Goal: Find specific page/section: Find specific page/section

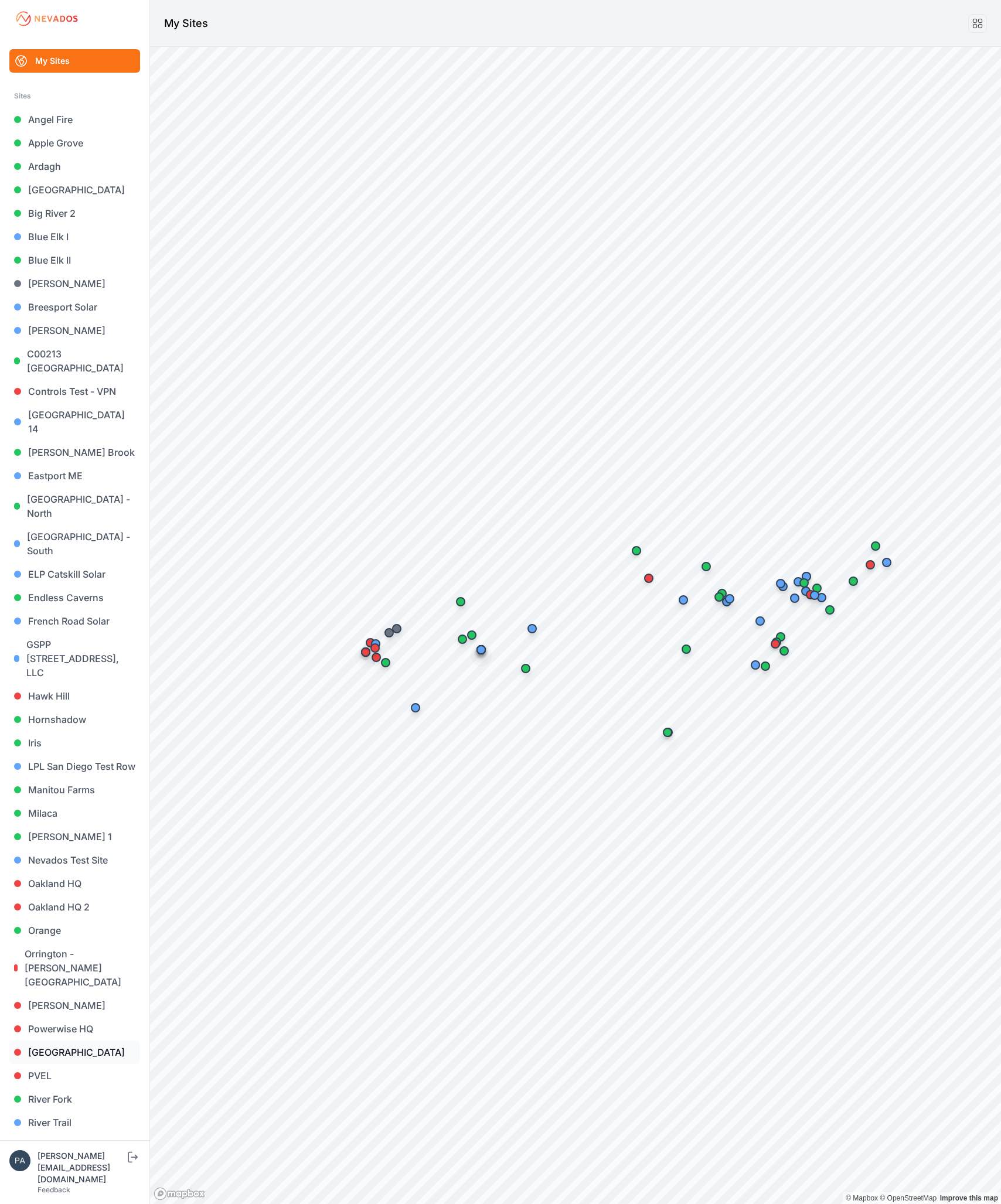
click at [58, 1041] on link "[GEOGRAPHIC_DATA]" at bounding box center [74, 1053] width 131 height 24
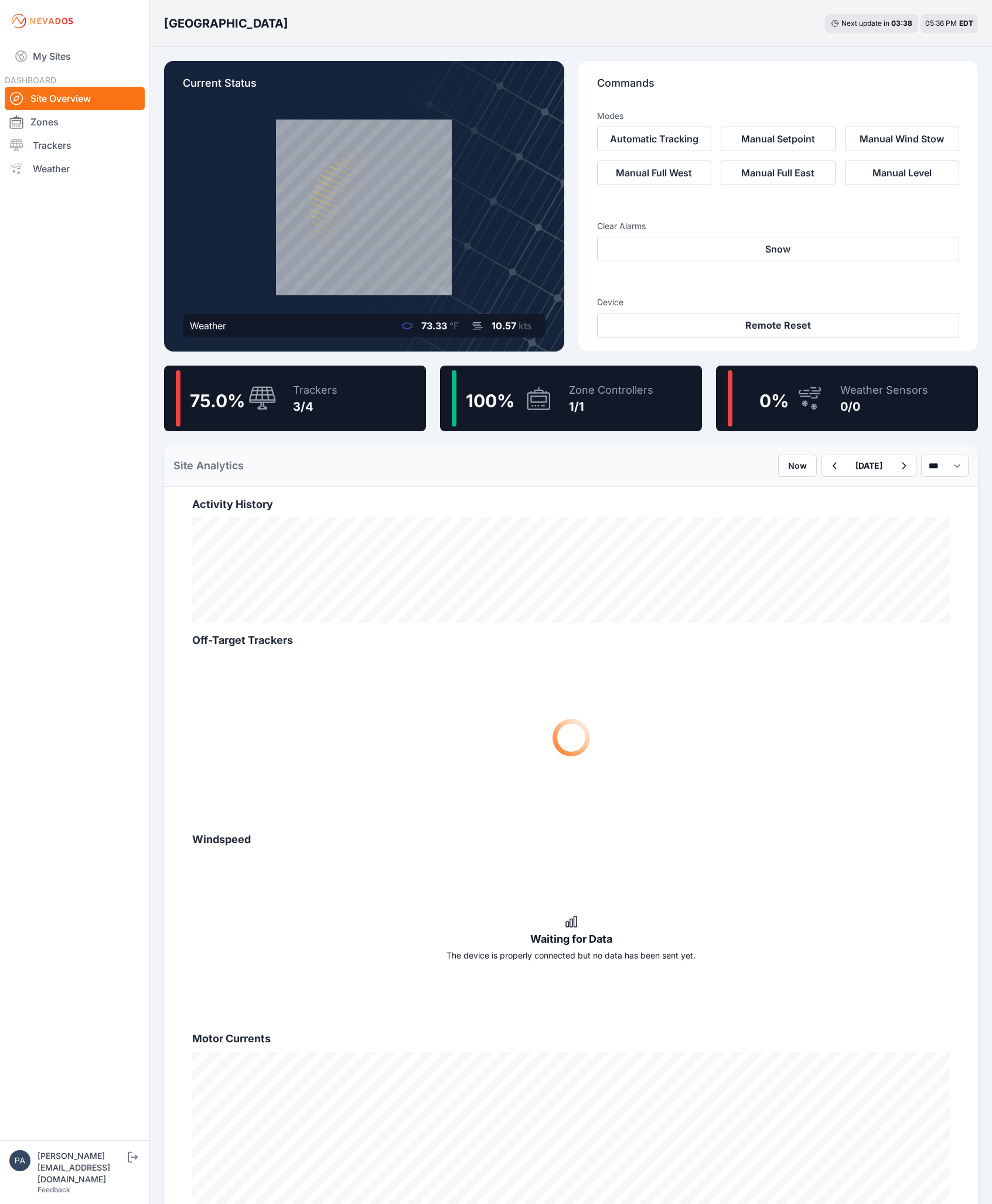
click at [206, 405] on span "75.0 %" at bounding box center [217, 400] width 55 height 21
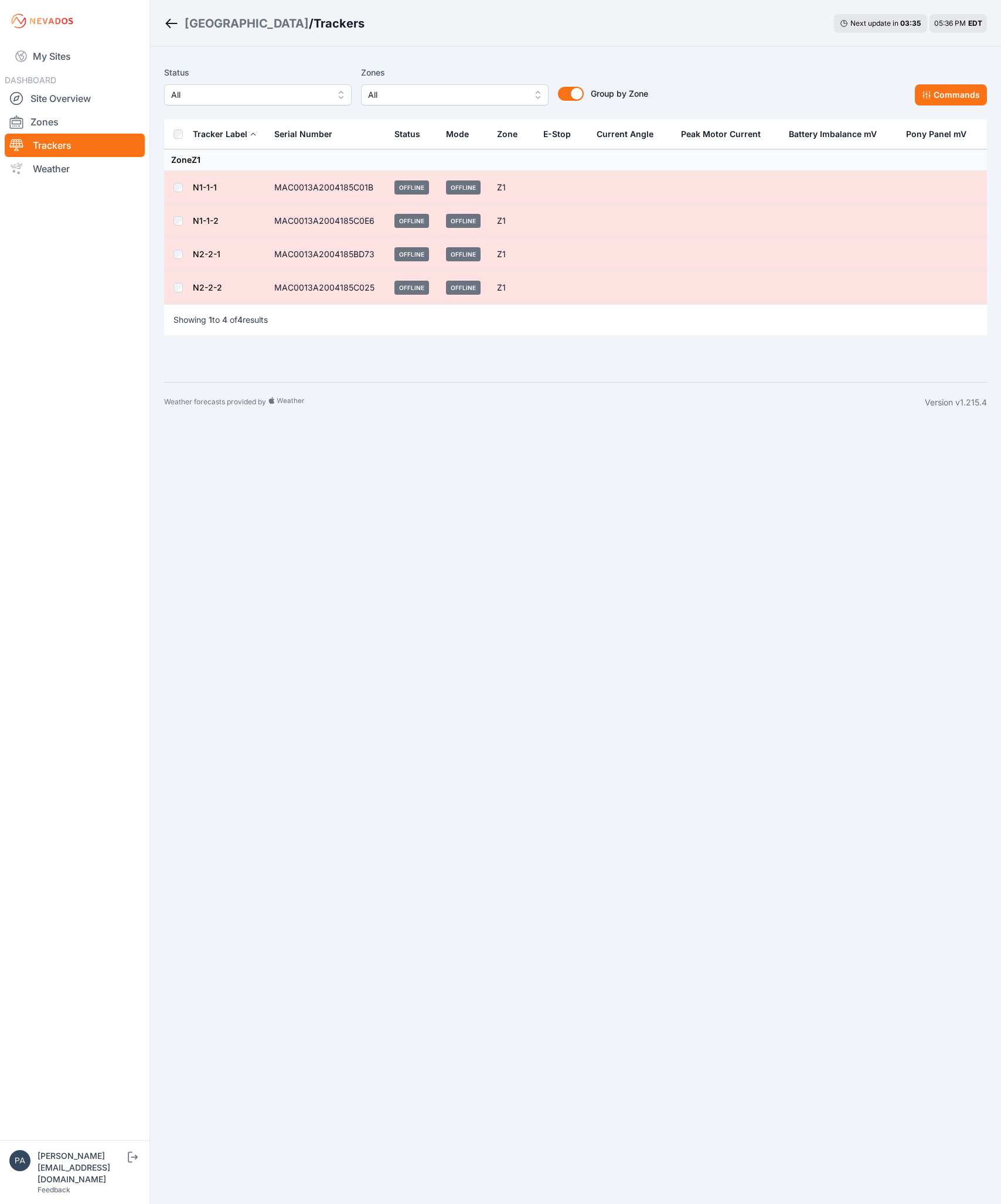
click at [205, 187] on link "N1-1-1" at bounding box center [204, 187] width 24 height 10
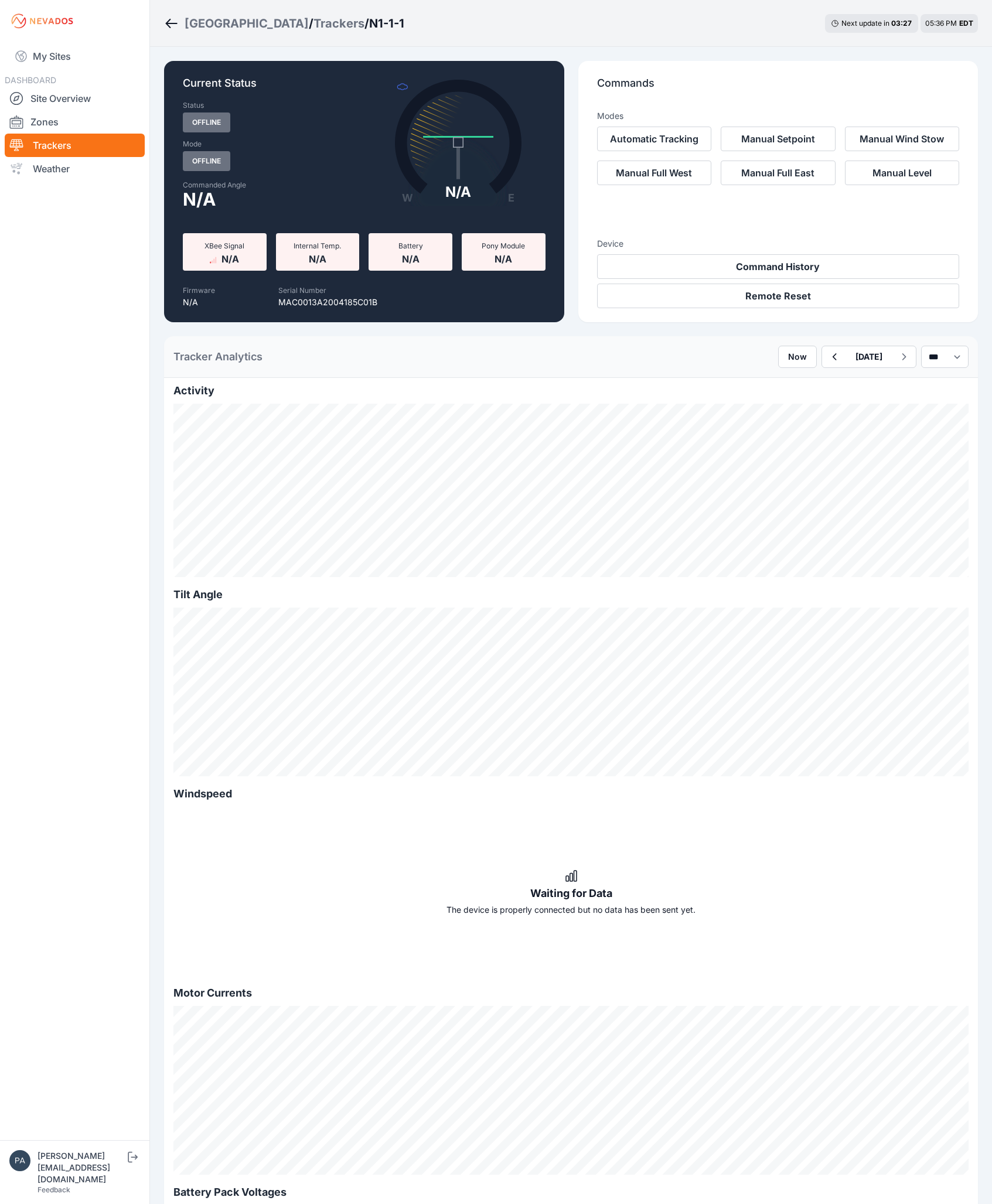
click at [191, 26] on div "[GEOGRAPHIC_DATA]" at bounding box center [247, 23] width 124 height 16
